Goal: Task Accomplishment & Management: Complete application form

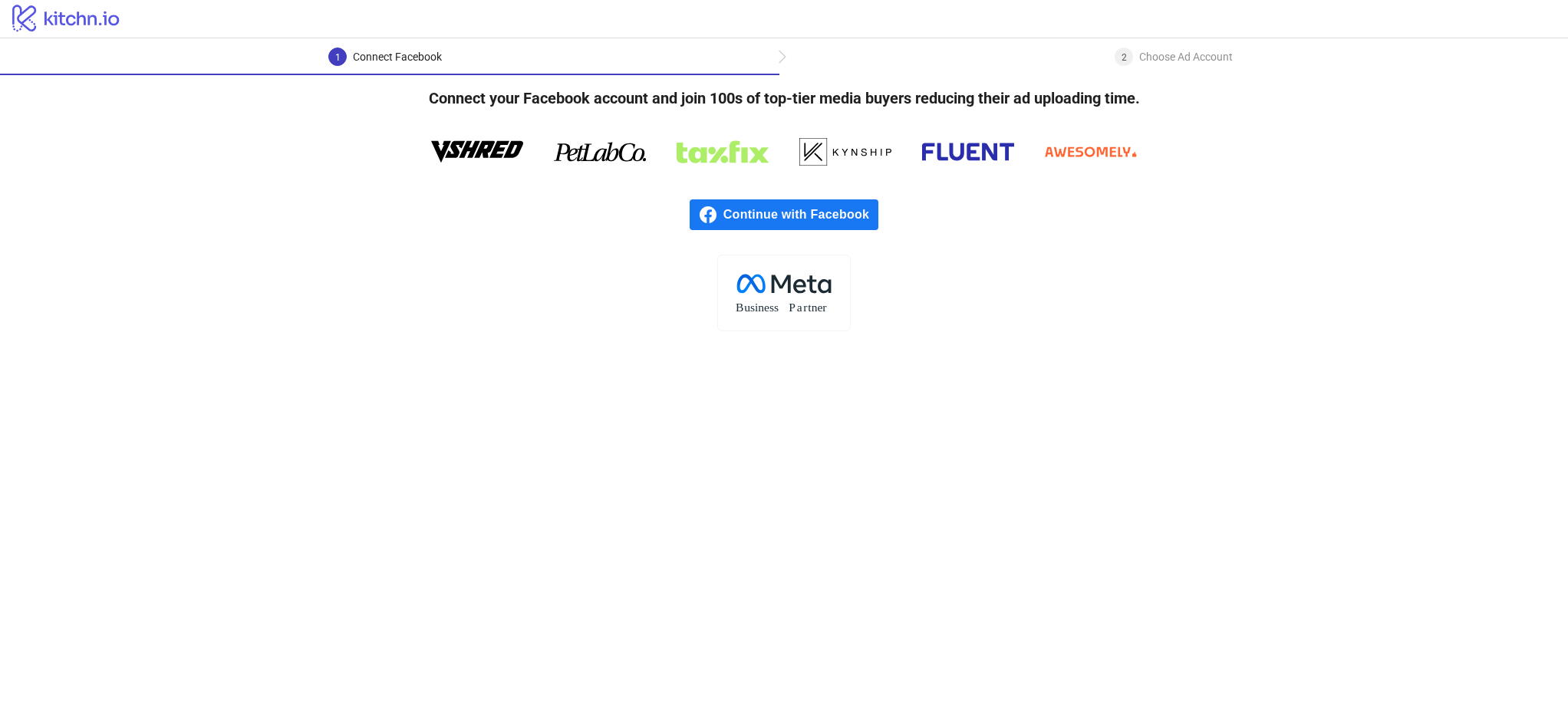
click at [822, 214] on span "Continue with Facebook" at bounding box center [801, 214] width 155 height 31
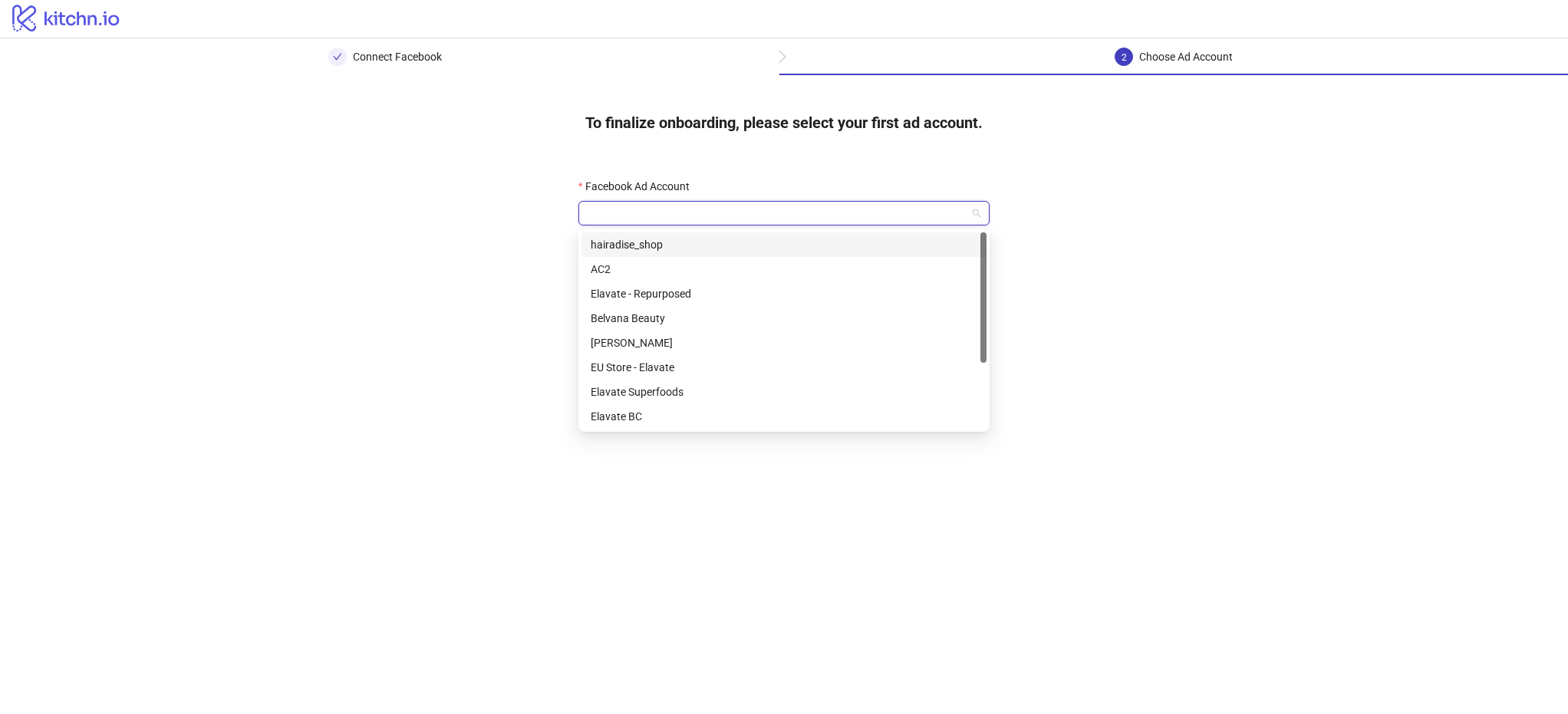
click at [772, 211] on input "Facebook Ad Account" at bounding box center [777, 213] width 379 height 23
type input "**"
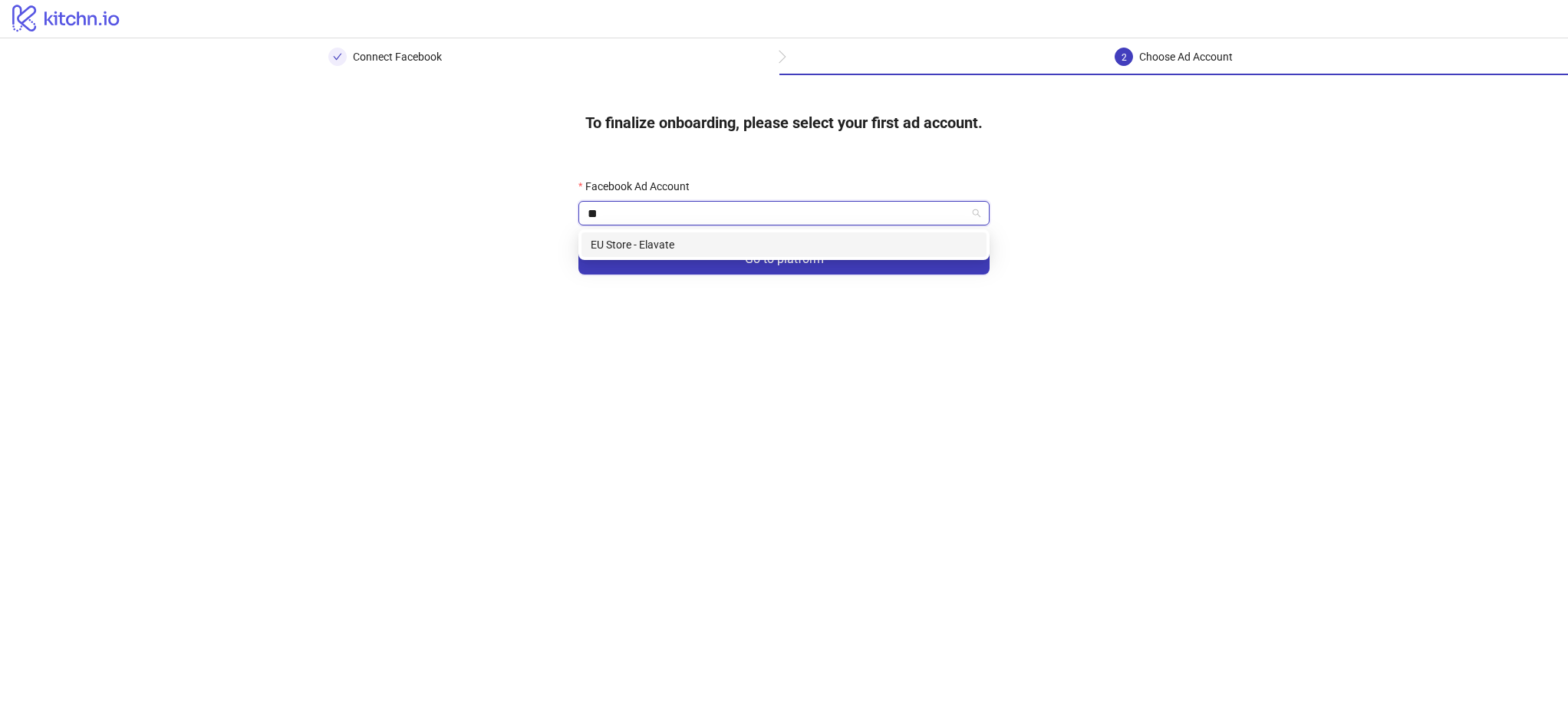
click at [737, 243] on div "EU Store - Elavate" at bounding box center [784, 245] width 387 height 17
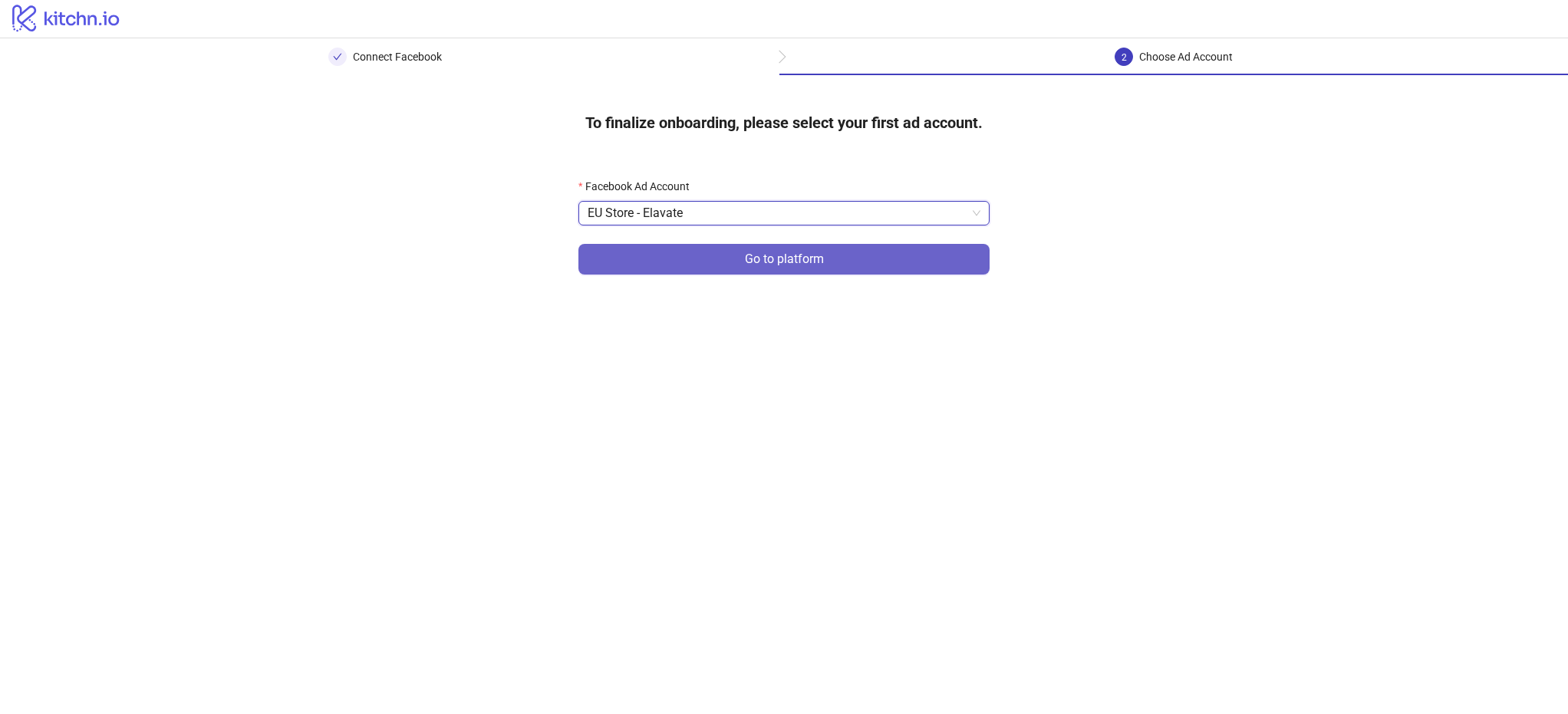
click at [746, 259] on span "Go to platform" at bounding box center [784, 258] width 79 height 14
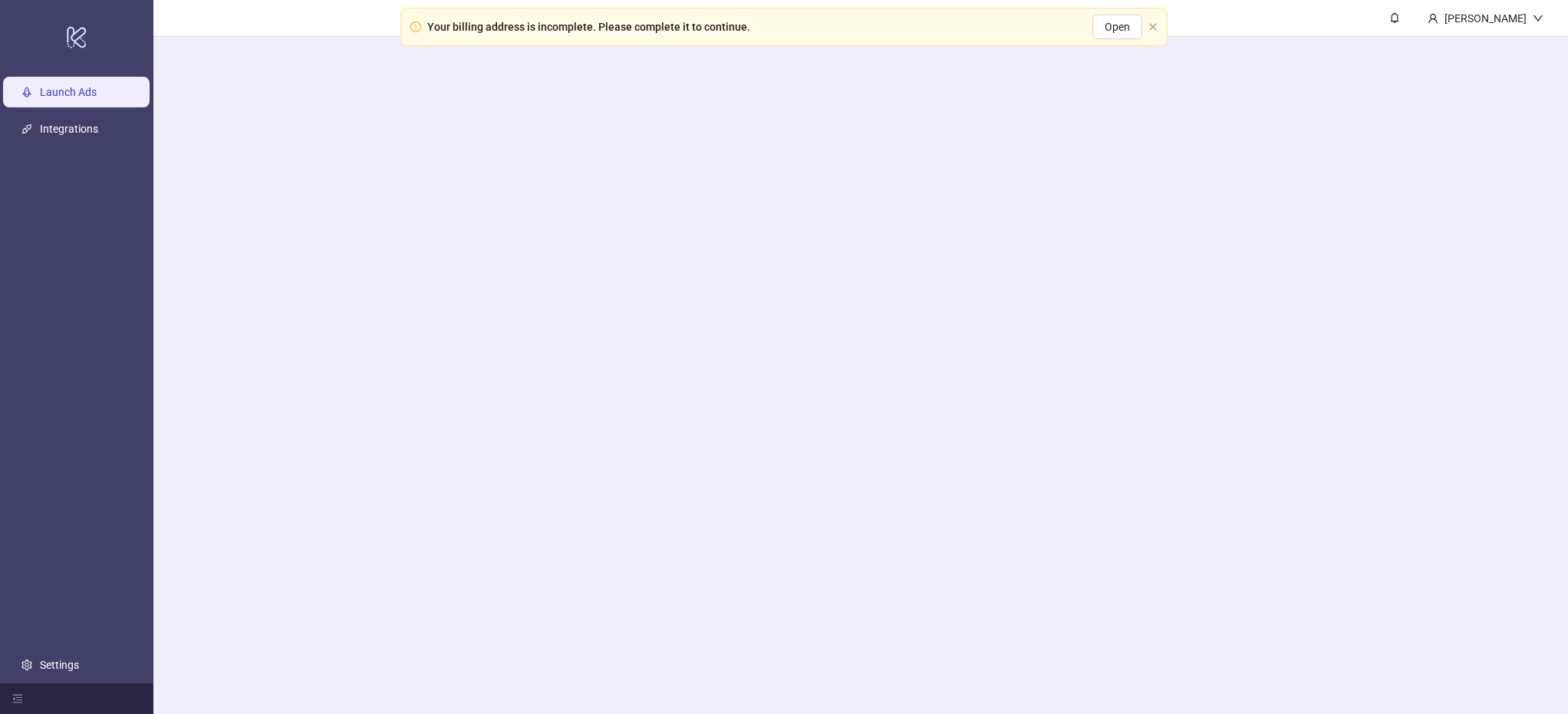
click at [738, 231] on main "[PERSON_NAME]" at bounding box center [860, 357] width 1415 height 714
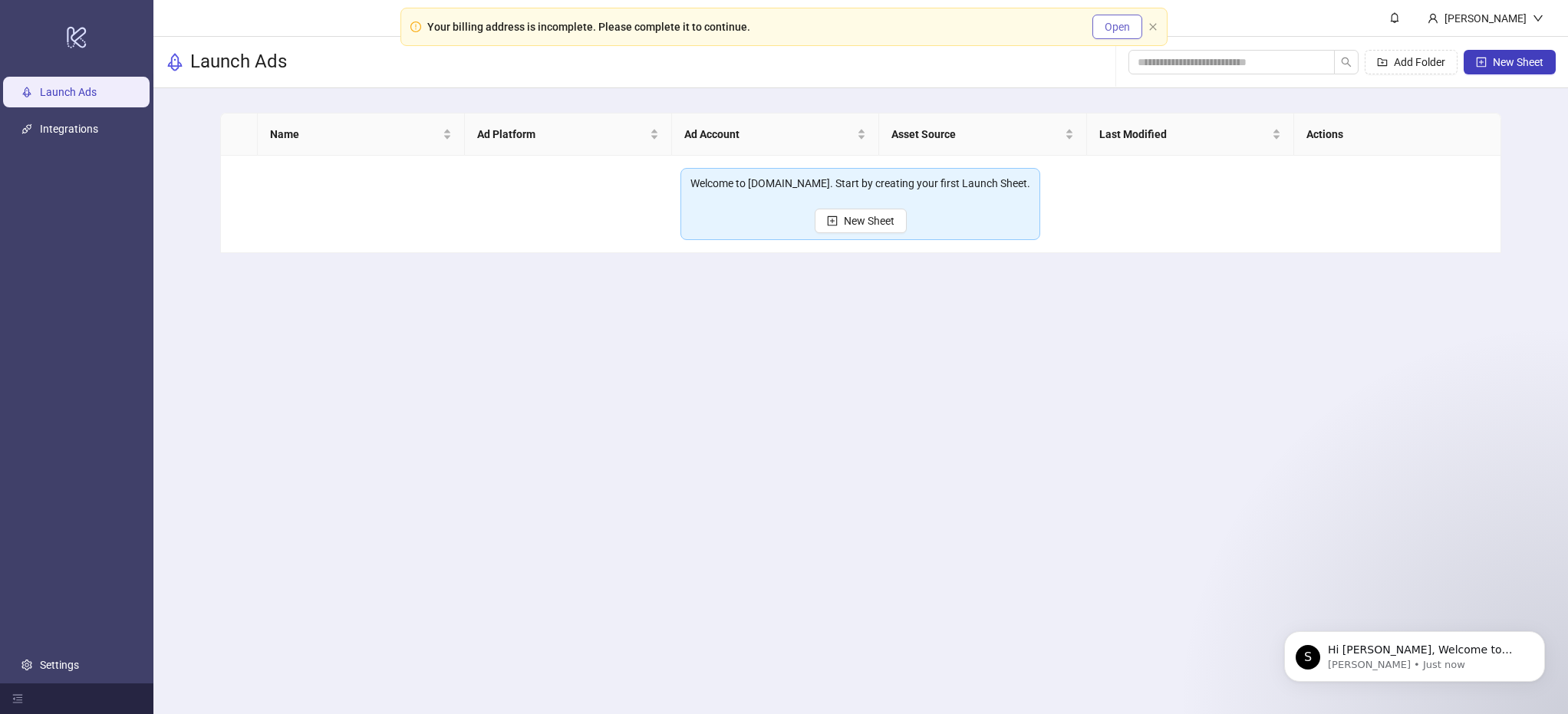
click at [1123, 27] on span "Open" at bounding box center [1117, 26] width 25 height 12
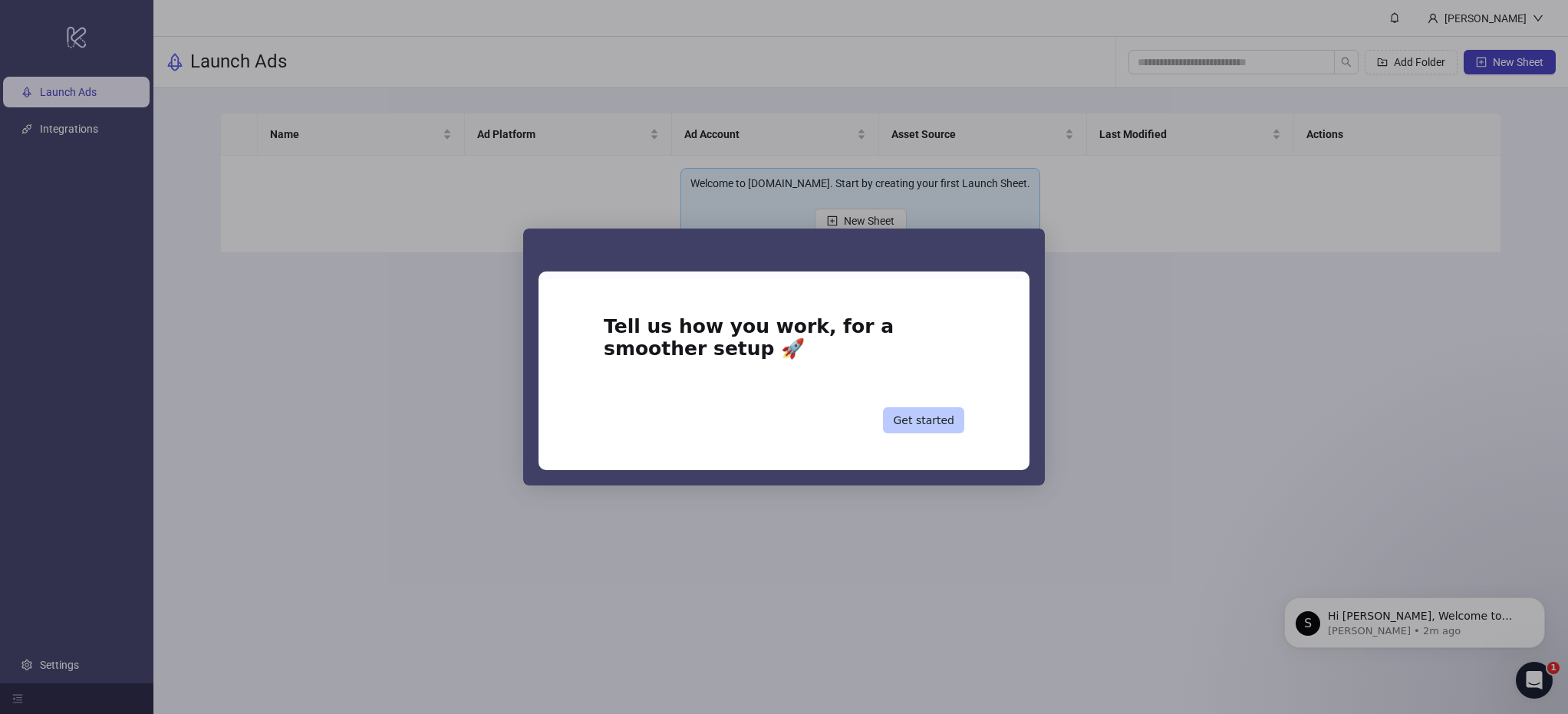
click at [948, 420] on button "Get started" at bounding box center [923, 420] width 81 height 26
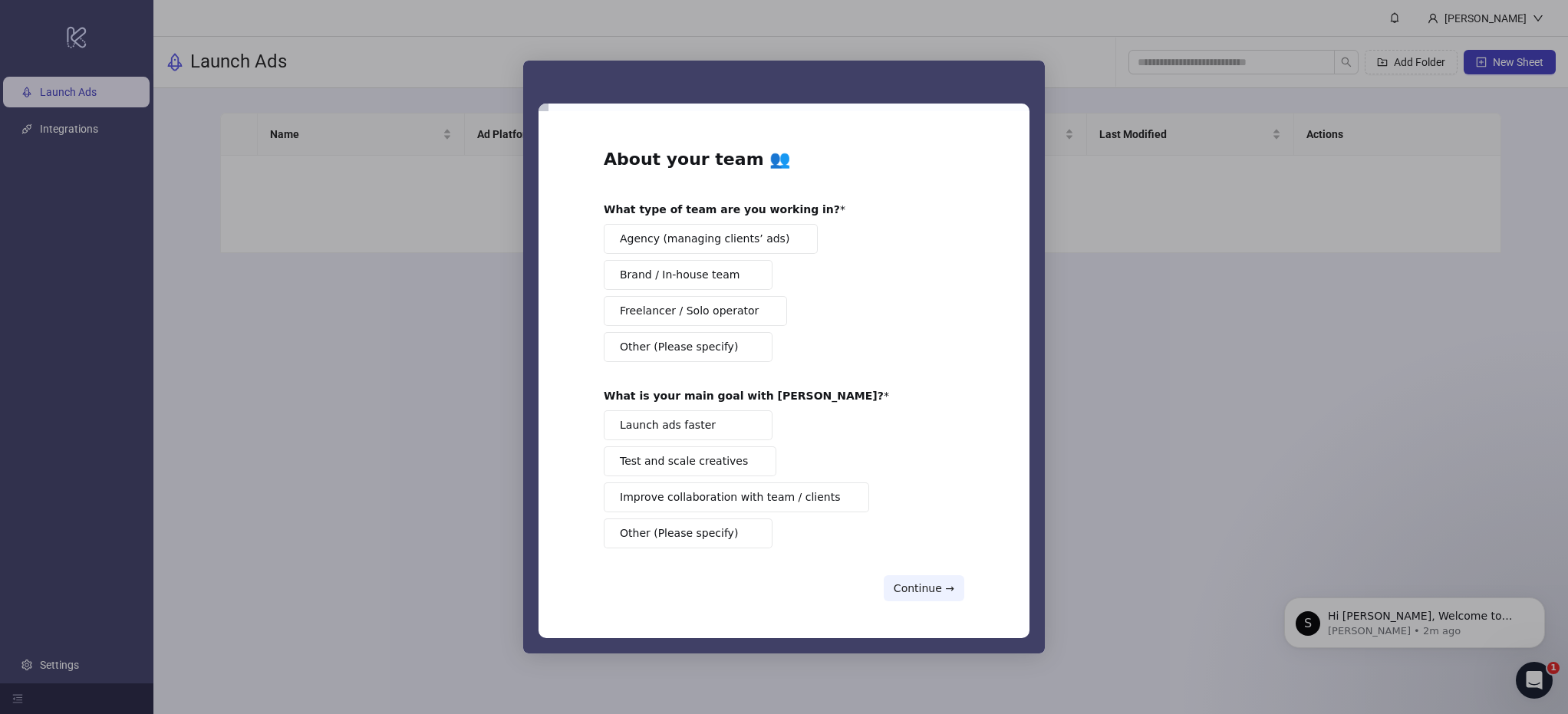
click at [938, 592] on button "Continue →" at bounding box center [924, 588] width 81 height 26
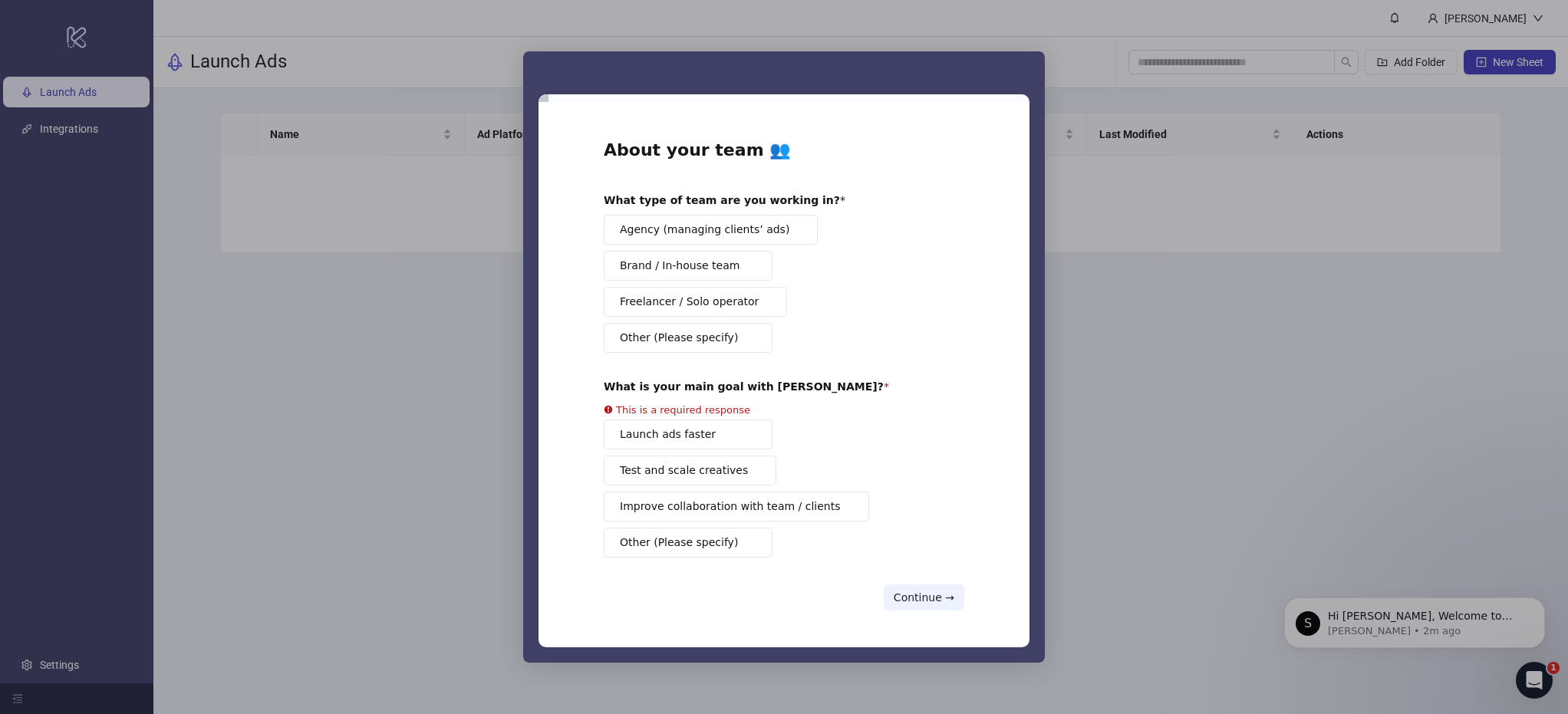
click at [685, 276] on button "Brand / In-house team" at bounding box center [687, 266] width 168 height 30
click at [684, 466] on span "Test and scale creatives" at bounding box center [684, 469] width 128 height 16
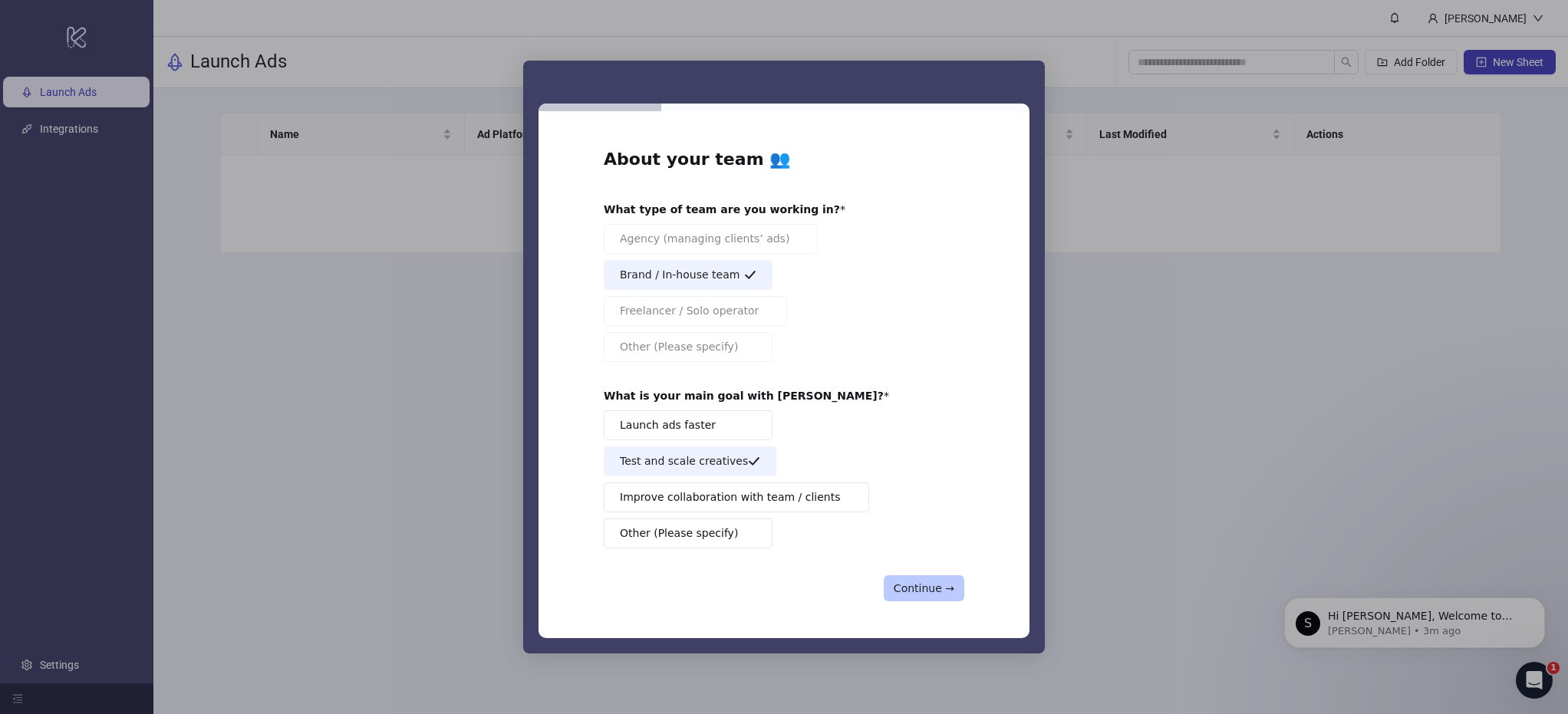
click at [929, 598] on button "Continue →" at bounding box center [924, 588] width 81 height 26
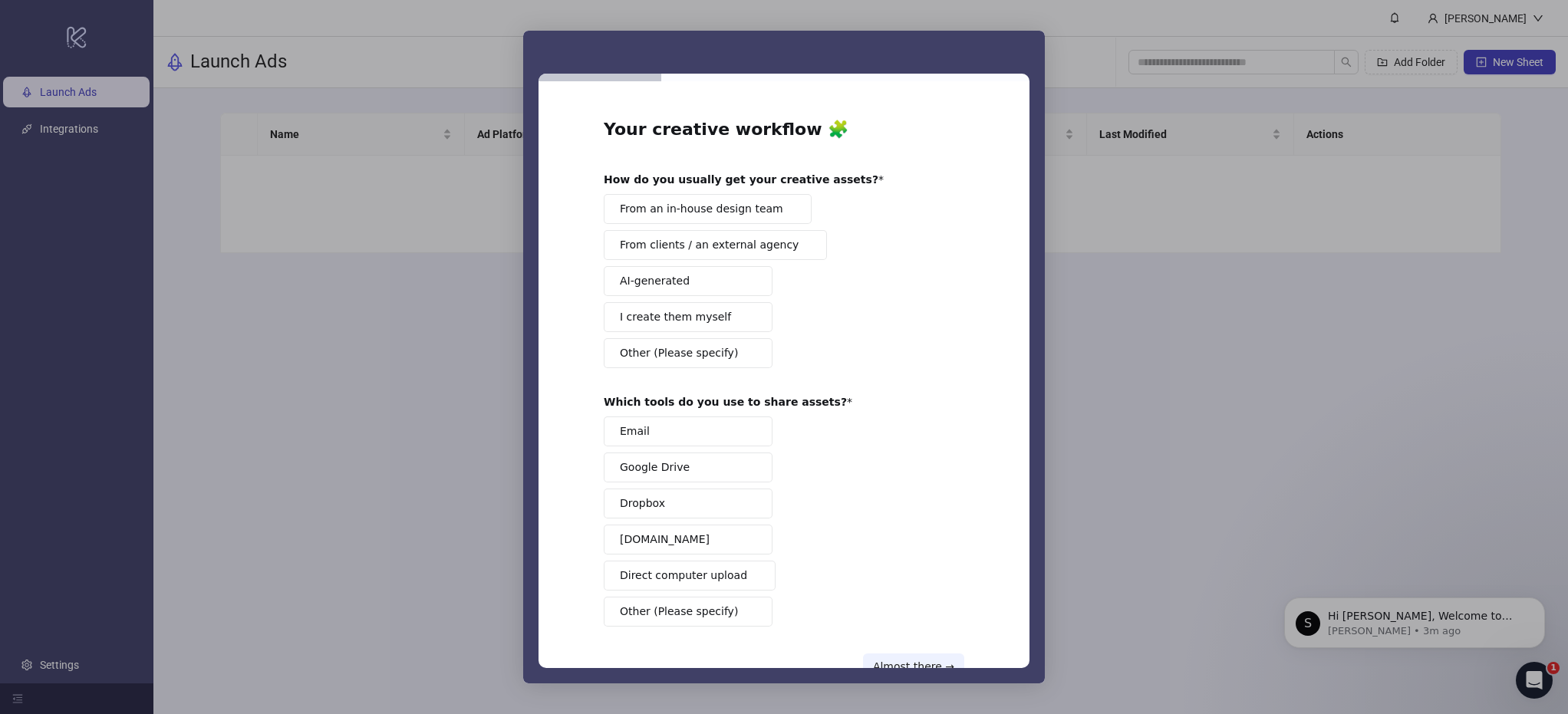
click at [676, 311] on span "I create them myself" at bounding box center [675, 316] width 112 height 16
click at [684, 432] on button "Email" at bounding box center [687, 431] width 168 height 30
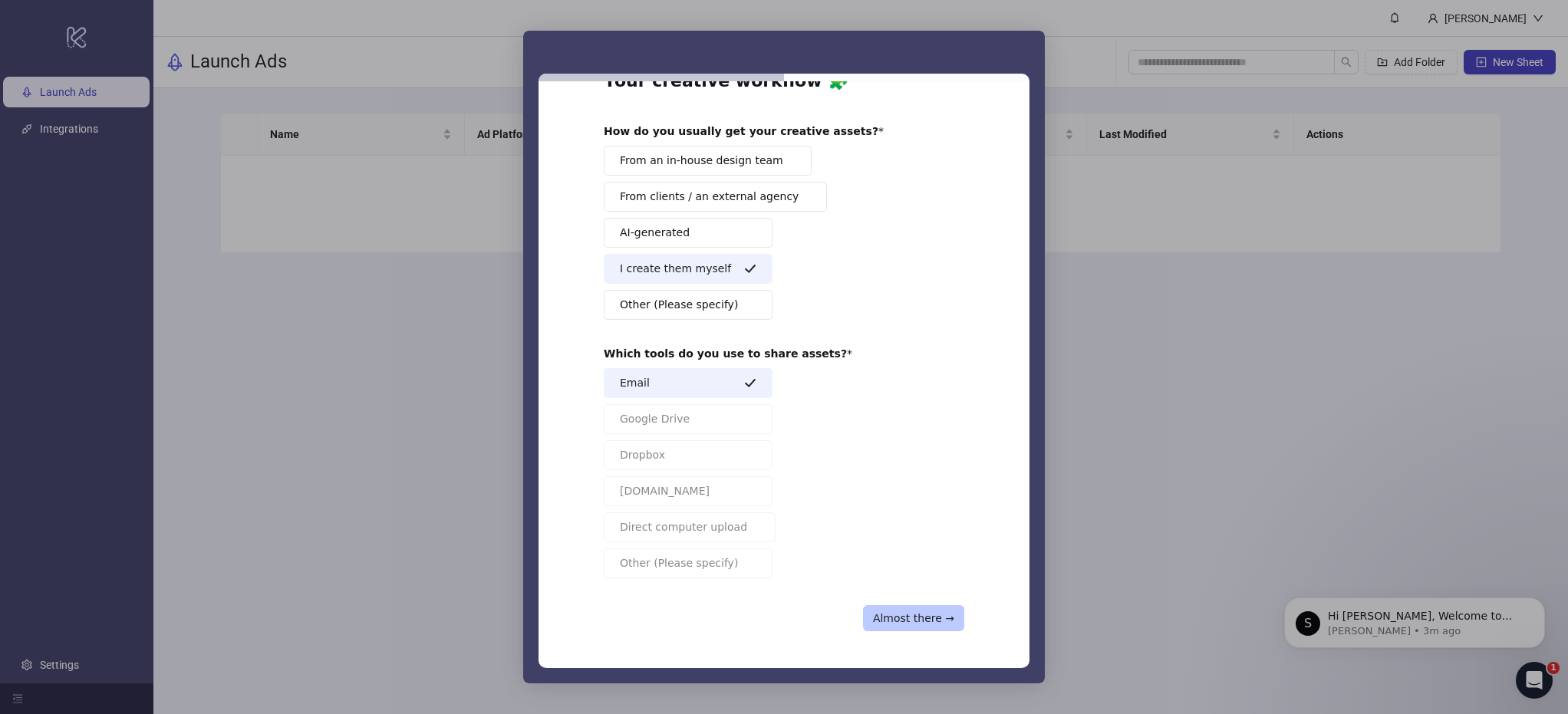
click at [914, 629] on button "Almost there →" at bounding box center [913, 618] width 101 height 26
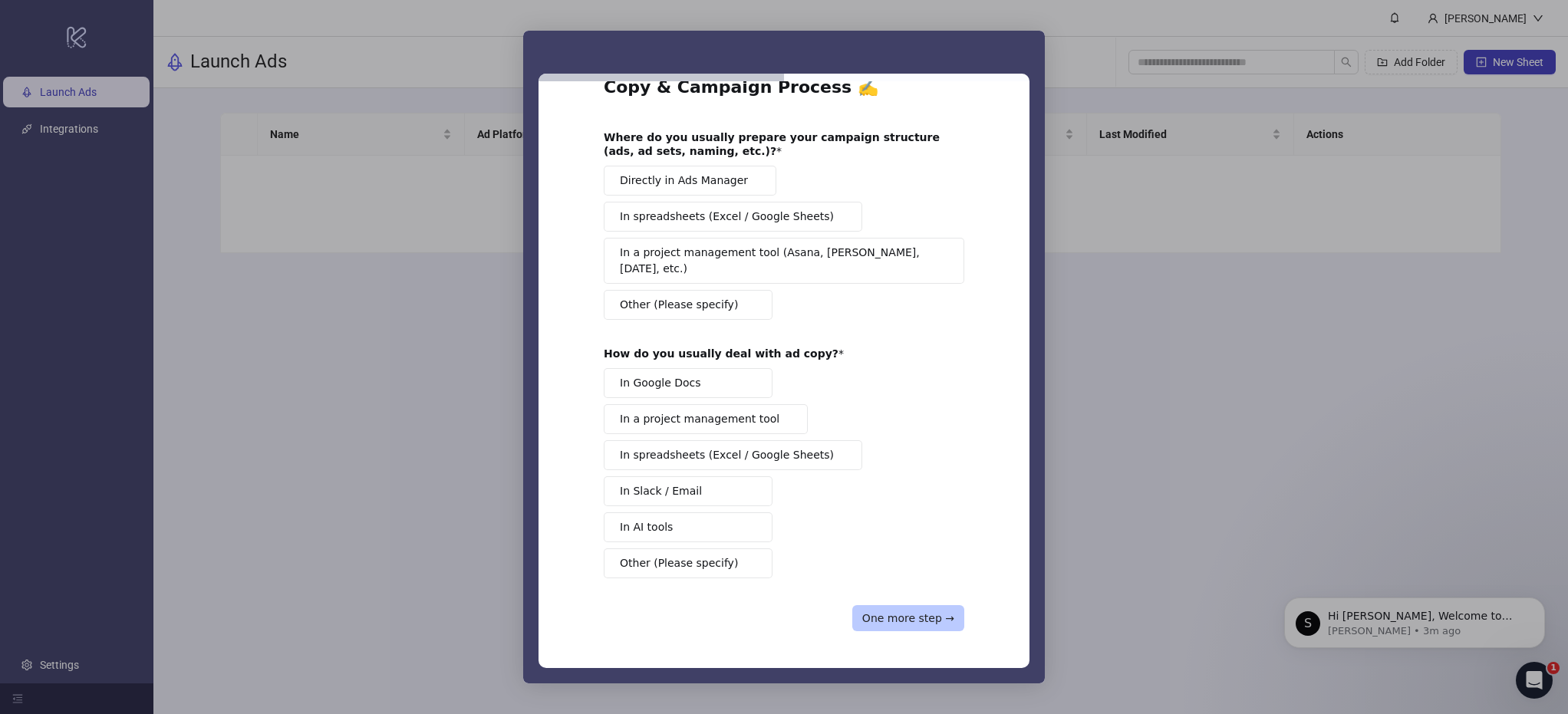
scroll to position [26, 0]
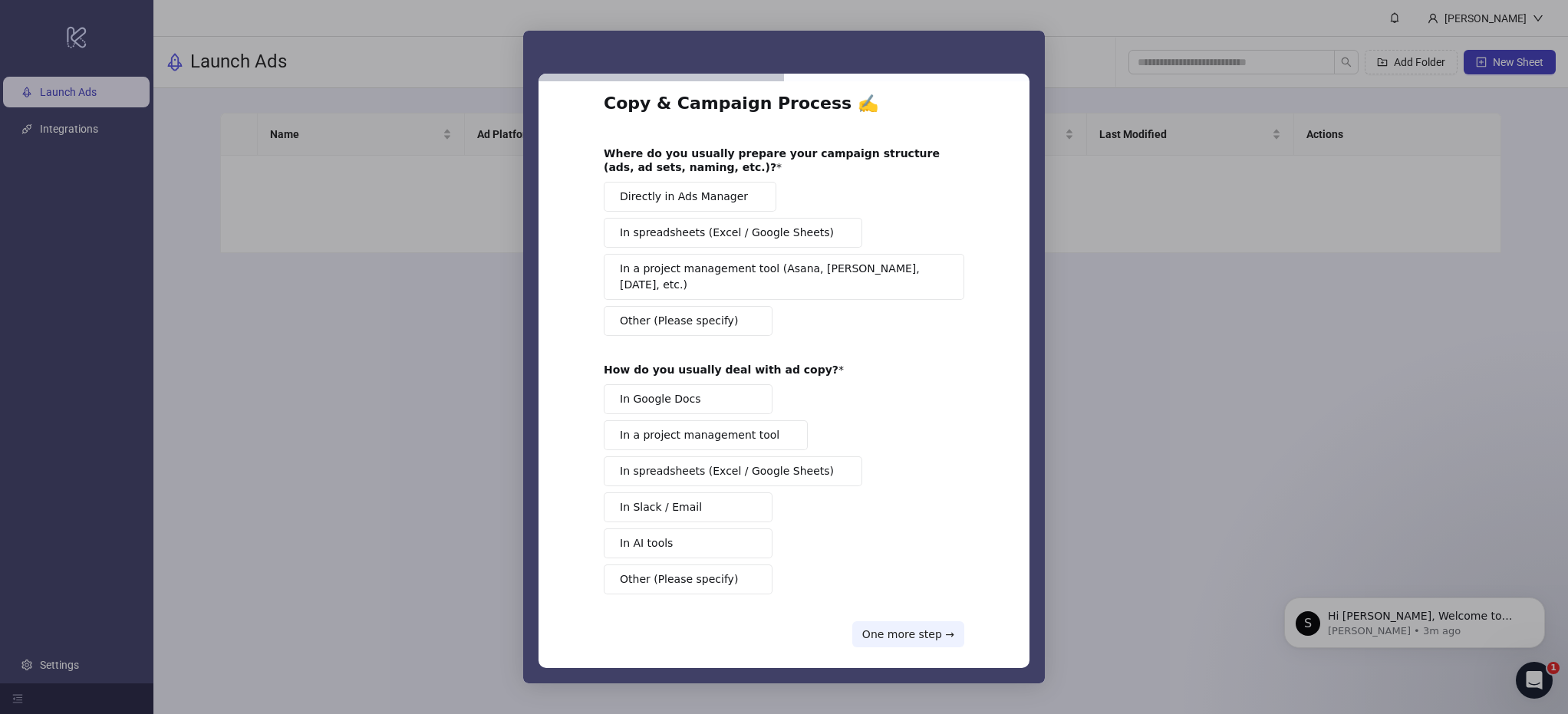
click at [911, 621] on button "One more step →" at bounding box center [908, 634] width 112 height 26
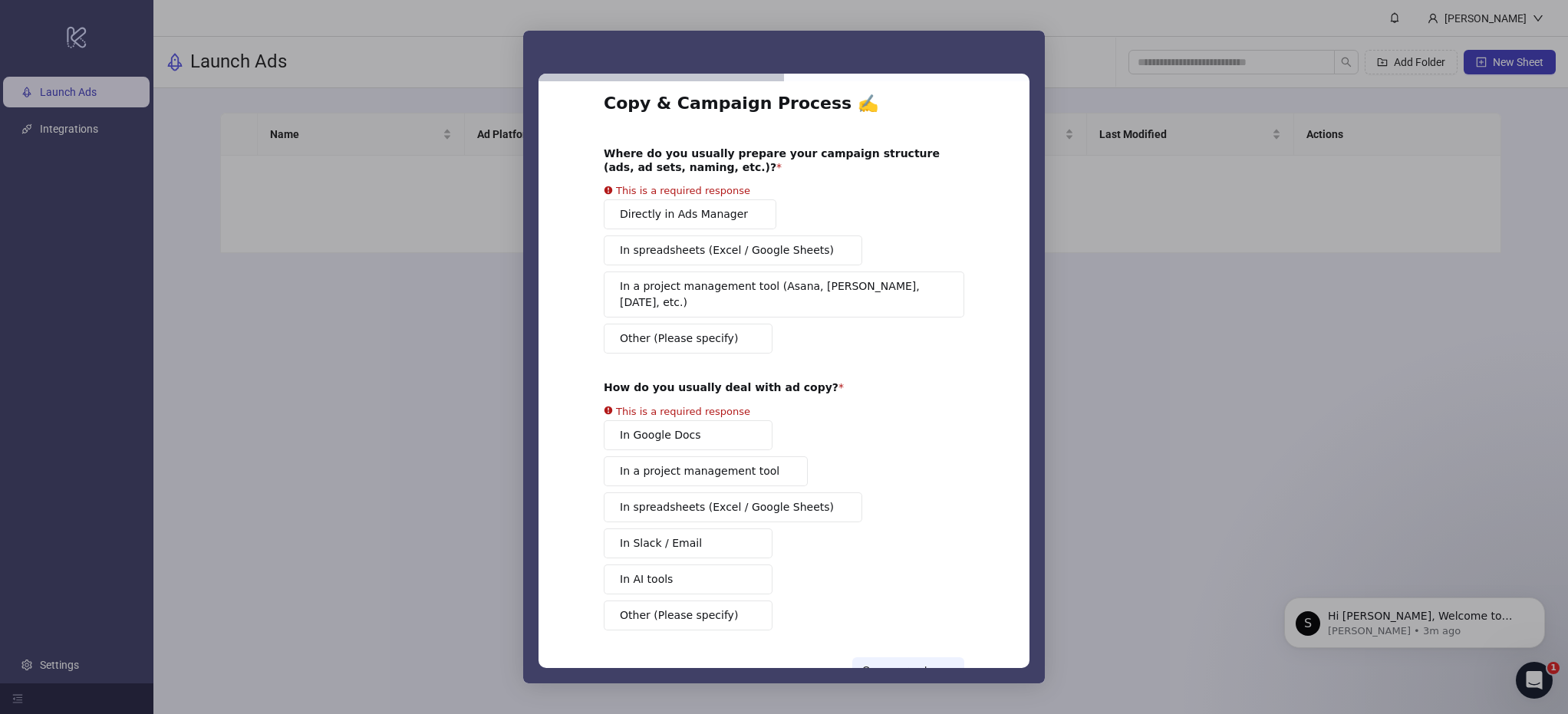
drag, startPoint x: 698, startPoint y: 397, endPoint x: 695, endPoint y: 418, distance: 21.2
click at [698, 403] on div "This is a required response" at bounding box center [683, 411] width 134 height 17
click at [695, 420] on div "In Google Docs In a project management tool In spreadsheets (Excel / Google She…" at bounding box center [784, 525] width 361 height 210
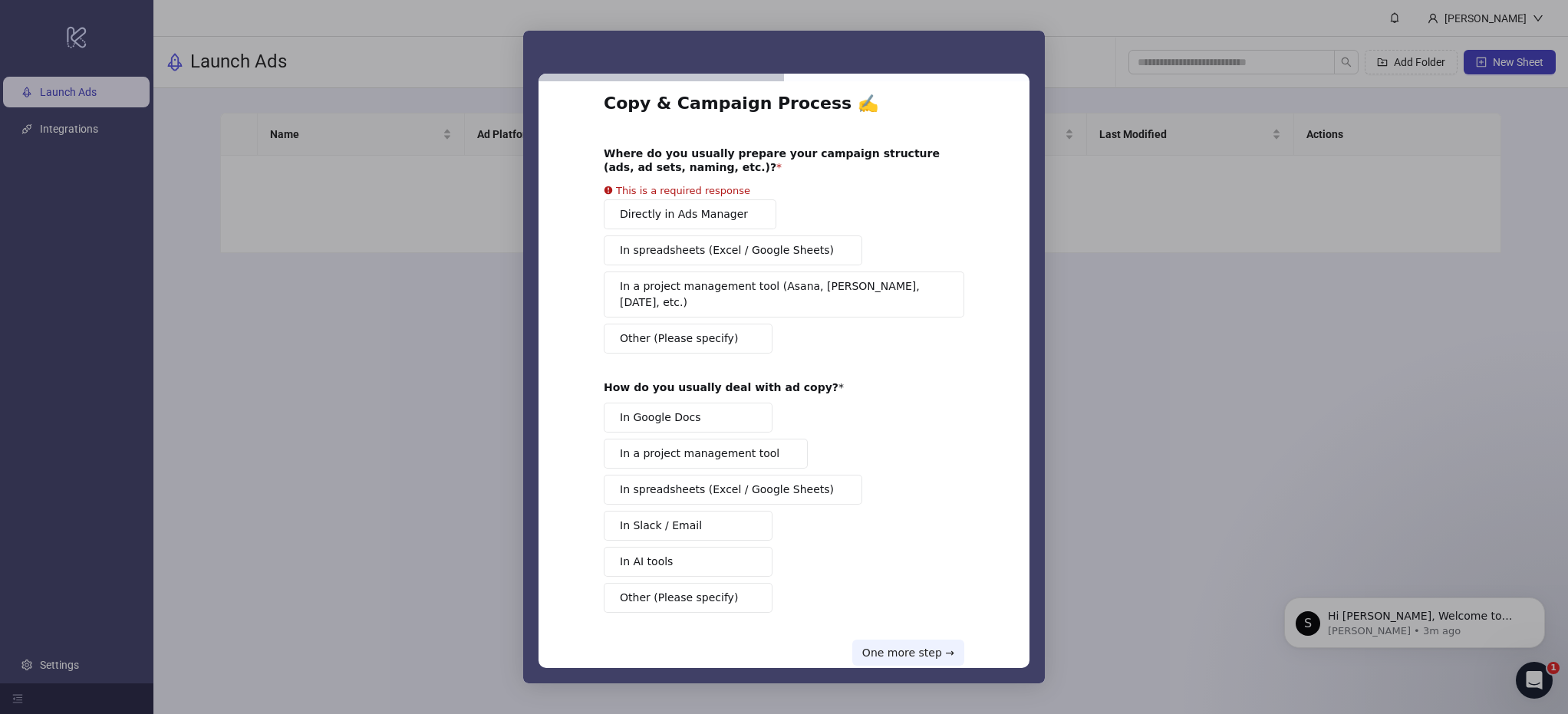
click at [698, 231] on div "Directly in Ads Manager In spreadsheets (Excel / Google Sheets) In a project ma…" at bounding box center [784, 276] width 361 height 154
click at [692, 214] on div "Directly in Ads Manager In spreadsheets (Excel / Google Sheets) In a project ma…" at bounding box center [784, 276] width 361 height 154
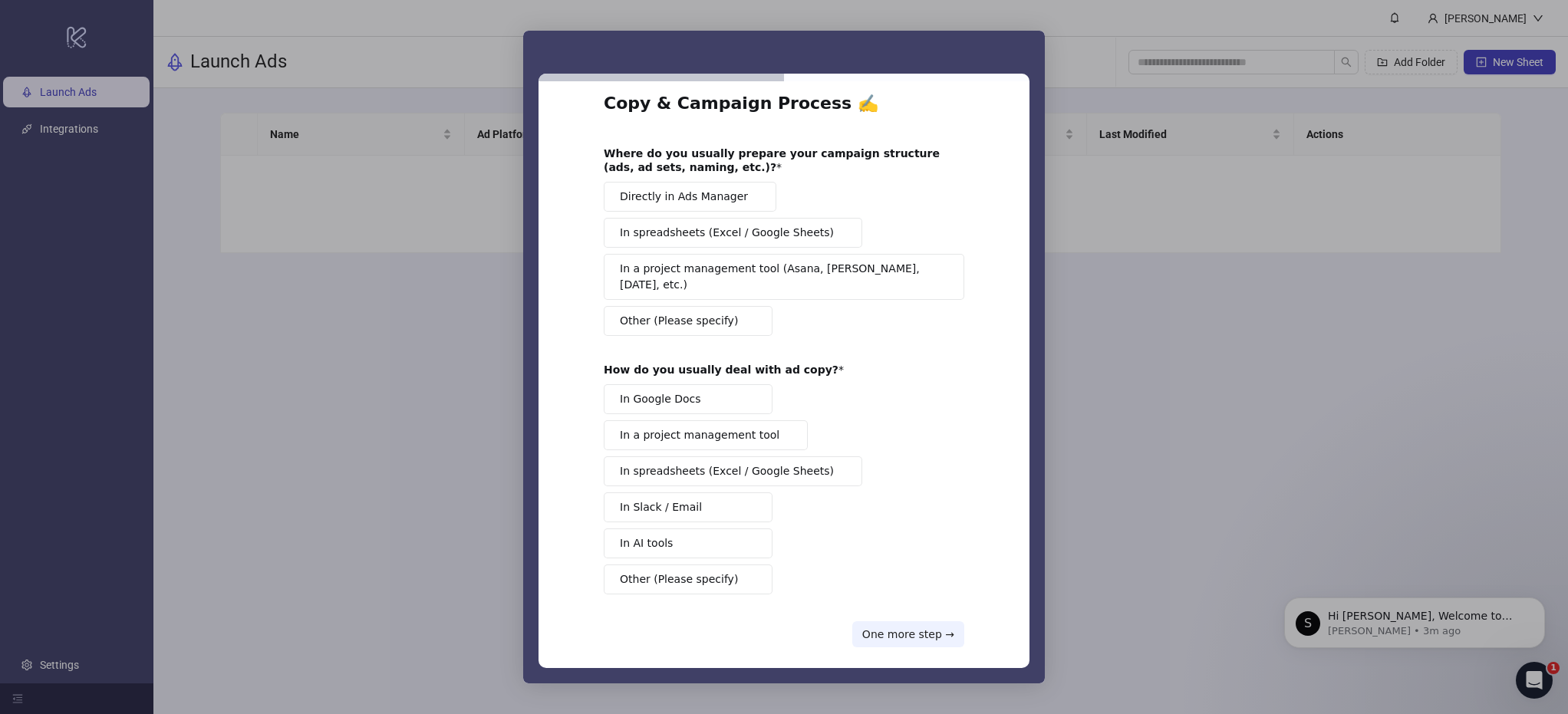
click at [689, 200] on span "Directly in Ads Manager" at bounding box center [684, 196] width 128 height 16
click at [694, 427] on span "In a project management tool" at bounding box center [699, 434] width 160 height 16
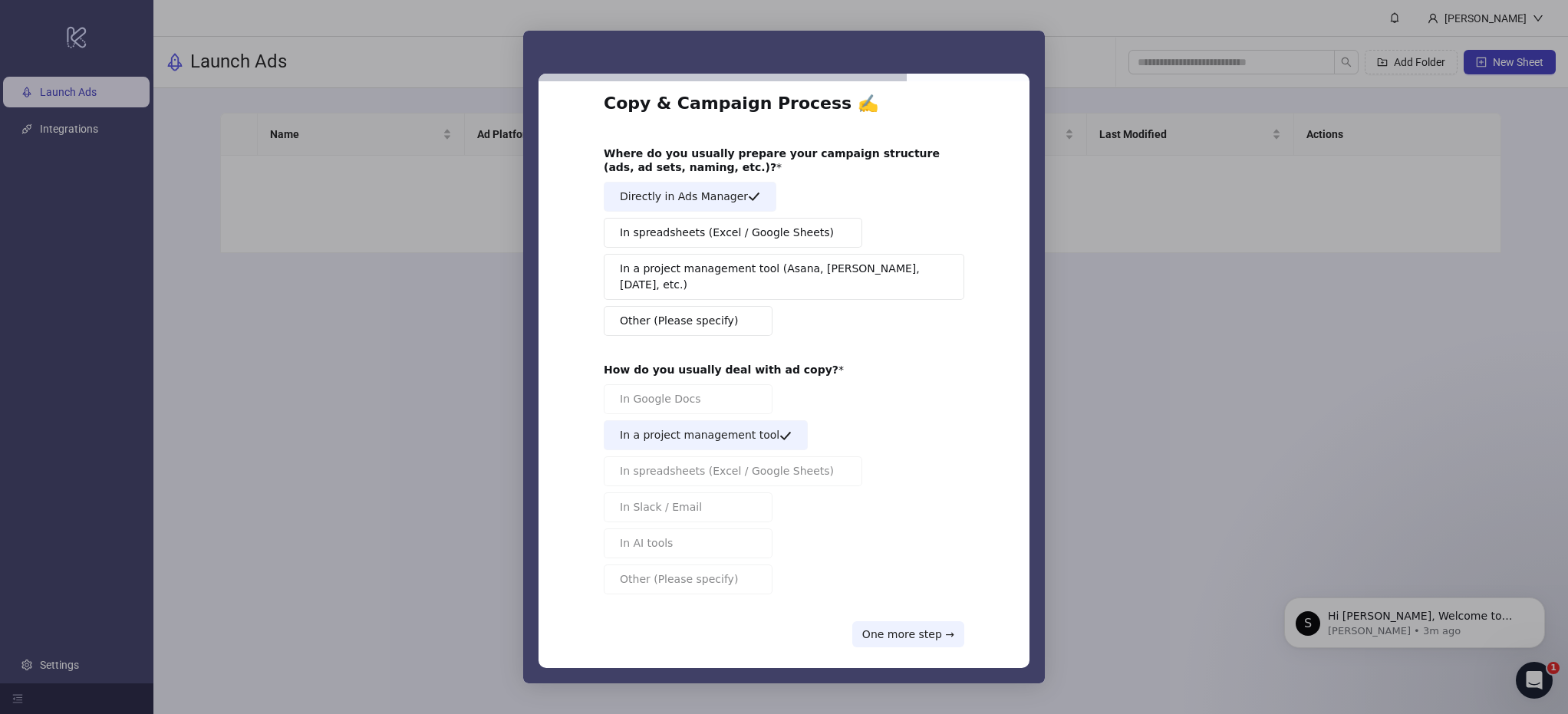
click at [669, 429] on button "In a project management tool" at bounding box center [705, 435] width 204 height 30
click at [662, 391] on span "In Google Docs" at bounding box center [659, 399] width 81 height 16
click at [910, 621] on button "One more step →" at bounding box center [908, 634] width 112 height 26
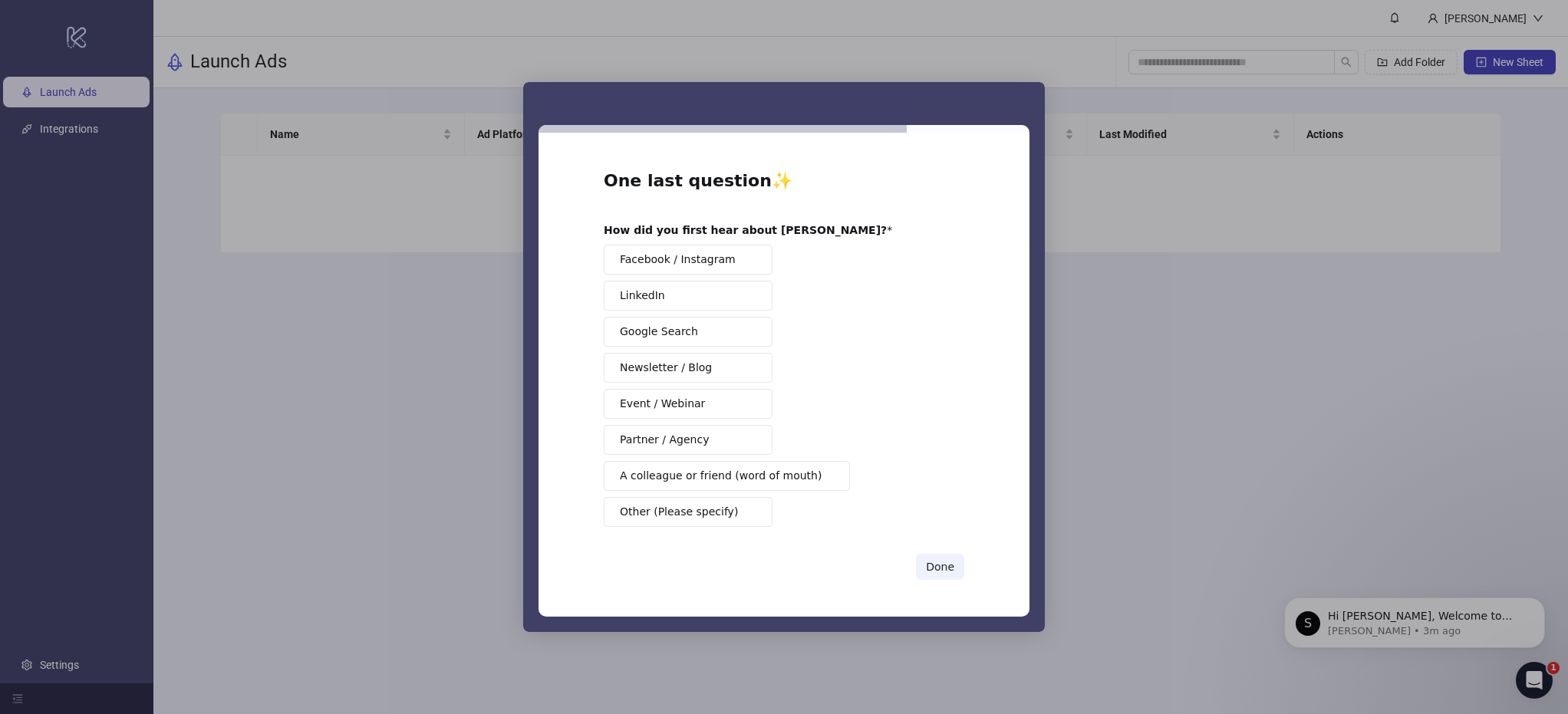
scroll to position [0, 0]
click at [724, 291] on button "LinkedIn" at bounding box center [687, 296] width 168 height 30
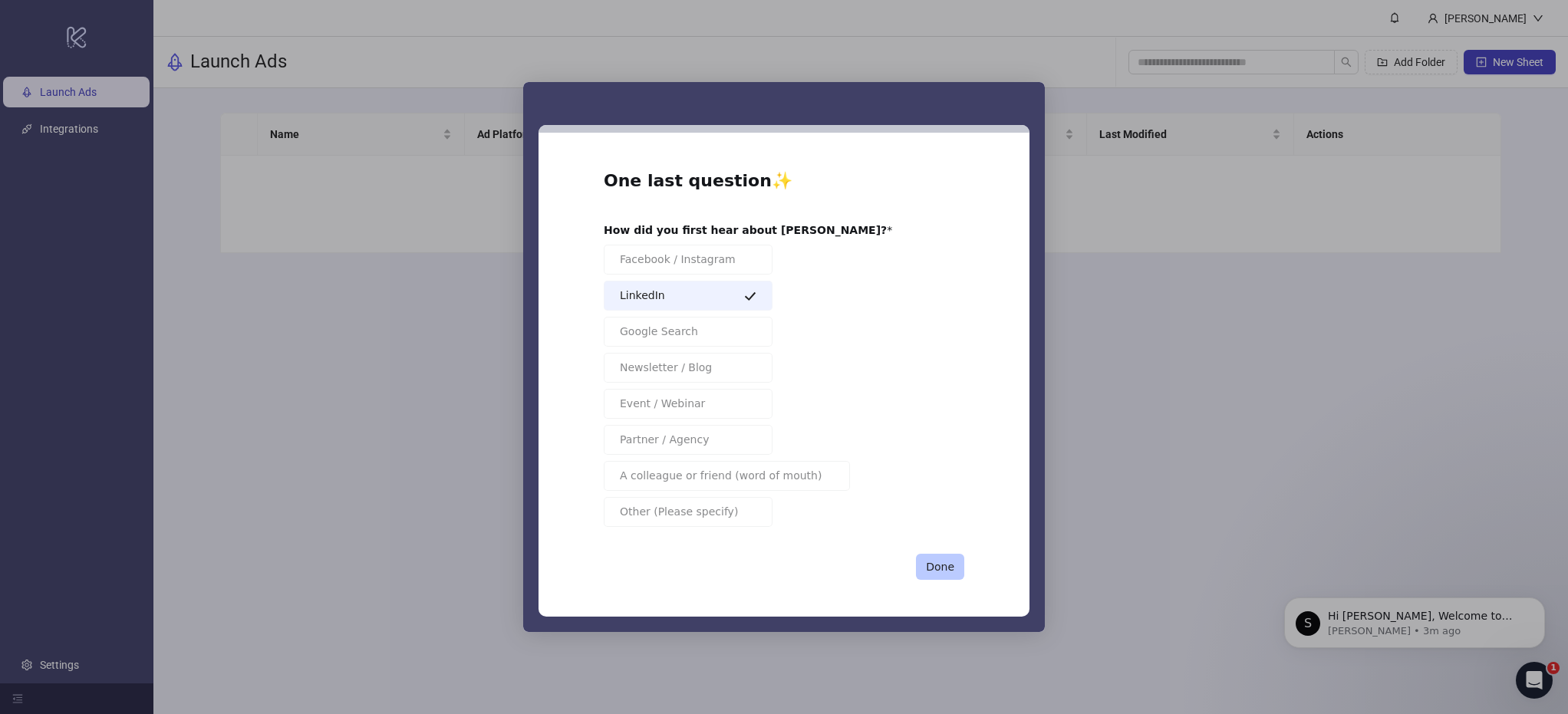
click at [939, 577] on button "Done" at bounding box center [940, 567] width 48 height 26
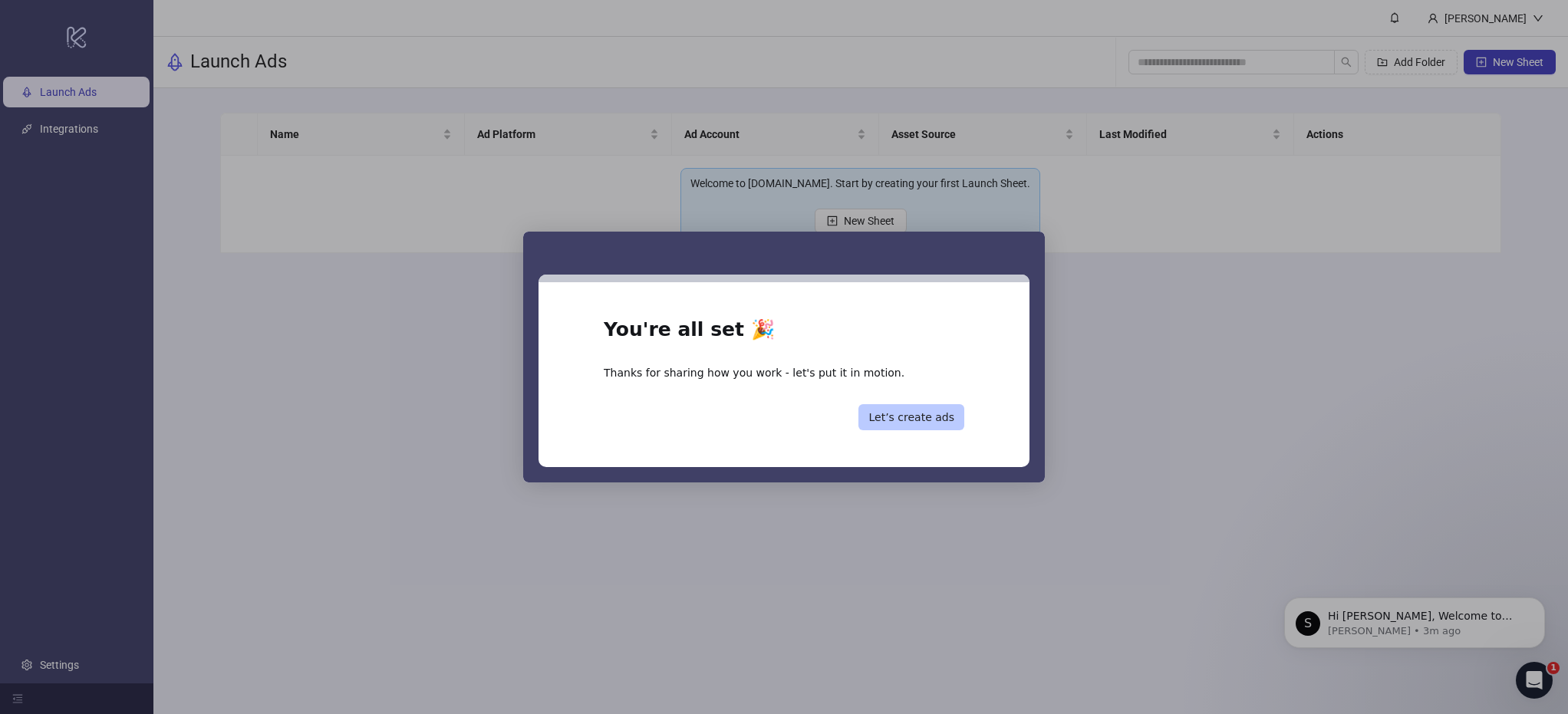
click at [902, 408] on button "Let’s create ads" at bounding box center [911, 417] width 106 height 26
